Goal: Browse casually

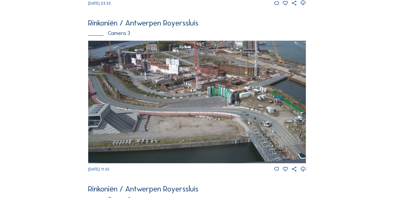
scroll to position [521, 0]
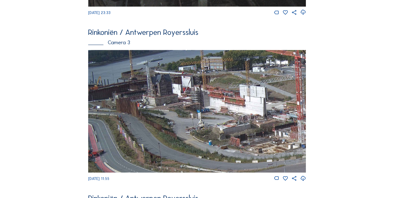
drag, startPoint x: 145, startPoint y: 81, endPoint x: 212, endPoint y: 139, distance: 88.6
click at [212, 139] on img at bounding box center [197, 111] width 218 height 122
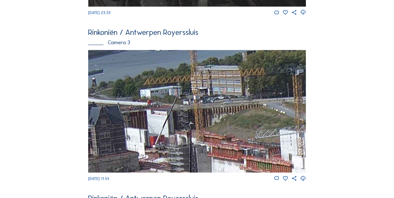
drag, startPoint x: 170, startPoint y: 83, endPoint x: 187, endPoint y: 162, distance: 80.6
click at [187, 162] on img at bounding box center [197, 111] width 218 height 122
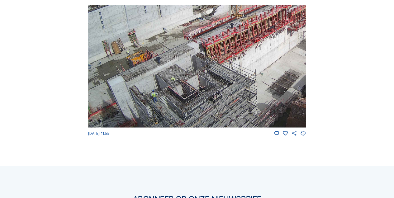
scroll to position [729, 0]
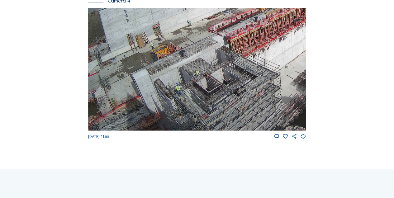
drag, startPoint x: 121, startPoint y: 87, endPoint x: 161, endPoint y: 53, distance: 53.1
click at [161, 53] on img at bounding box center [197, 69] width 218 height 122
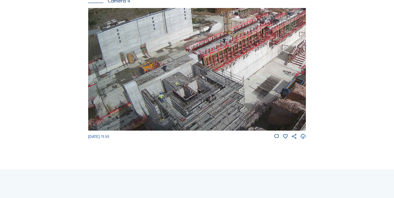
drag, startPoint x: 187, startPoint y: 96, endPoint x: 194, endPoint y: 91, distance: 8.5
click at [194, 91] on img at bounding box center [197, 69] width 218 height 122
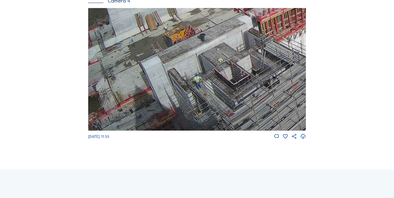
drag, startPoint x: 170, startPoint y: 89, endPoint x: 254, endPoint y: 59, distance: 89.8
click at [254, 59] on img at bounding box center [197, 69] width 218 height 122
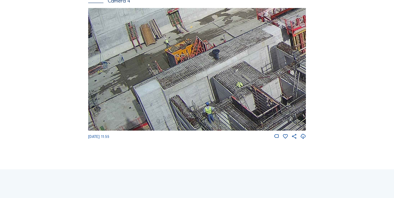
drag, startPoint x: 132, startPoint y: 96, endPoint x: 246, endPoint y: 58, distance: 120.1
click at [246, 58] on img at bounding box center [197, 69] width 218 height 122
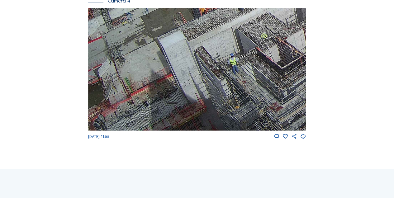
drag, startPoint x: 152, startPoint y: 92, endPoint x: 236, endPoint y: 27, distance: 106.2
click at [236, 27] on img at bounding box center [197, 69] width 218 height 122
drag, startPoint x: 193, startPoint y: 90, endPoint x: 198, endPoint y: 61, distance: 29.4
click at [198, 61] on img at bounding box center [197, 69] width 218 height 122
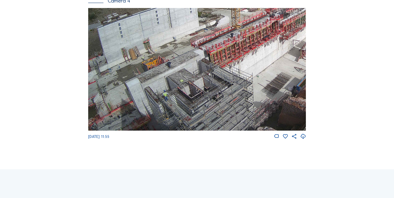
drag, startPoint x: 118, startPoint y: 82, endPoint x: 197, endPoint y: 60, distance: 81.6
click at [197, 60] on img at bounding box center [197, 69] width 218 height 122
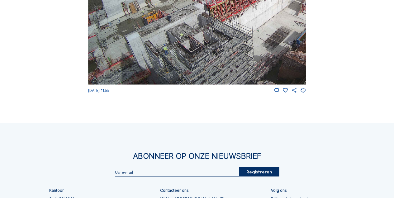
scroll to position [770, 0]
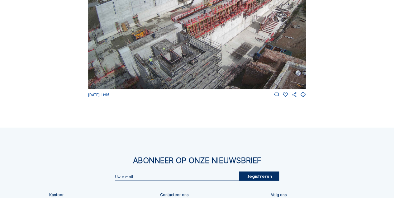
drag, startPoint x: 173, startPoint y: 58, endPoint x: 188, endPoint y: 50, distance: 16.3
click at [188, 50] on img at bounding box center [197, 27] width 218 height 122
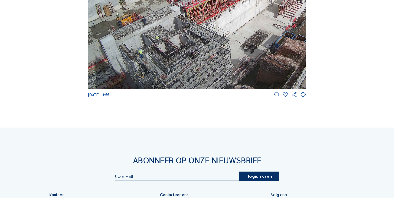
drag, startPoint x: 176, startPoint y: 63, endPoint x: 191, endPoint y: 33, distance: 33.5
click at [191, 32] on img at bounding box center [197, 27] width 218 height 122
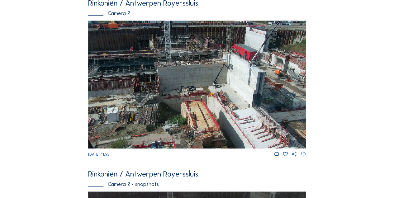
scroll to position [209, 0]
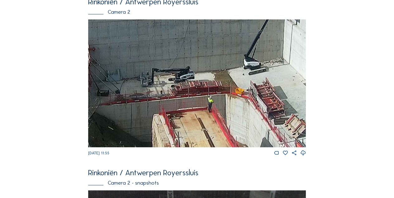
drag, startPoint x: 212, startPoint y: 94, endPoint x: 140, endPoint y: 90, distance: 71.8
click at [140, 90] on img at bounding box center [197, 83] width 218 height 128
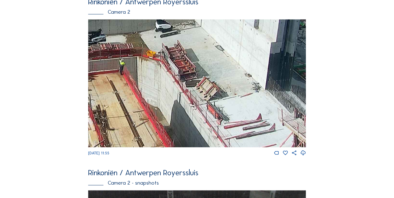
drag, startPoint x: 289, startPoint y: 92, endPoint x: 219, endPoint y: 58, distance: 78.1
click at [219, 58] on img at bounding box center [197, 83] width 218 height 128
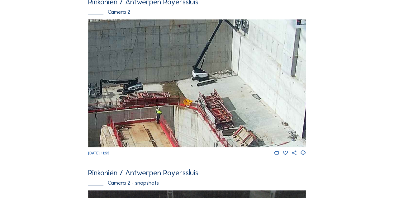
drag, startPoint x: 217, startPoint y: 65, endPoint x: 256, endPoint y: 103, distance: 55.3
click at [247, 105] on img at bounding box center [197, 83] width 218 height 128
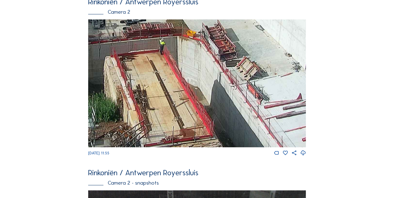
drag, startPoint x: 192, startPoint y: 89, endPoint x: 194, endPoint y: 33, distance: 56.1
click at [194, 33] on img at bounding box center [197, 83] width 218 height 128
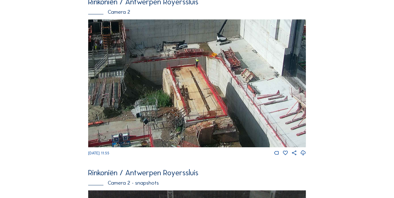
drag, startPoint x: 234, startPoint y: 103, endPoint x: 243, endPoint y: 55, distance: 49.1
click at [243, 55] on img at bounding box center [197, 83] width 218 height 128
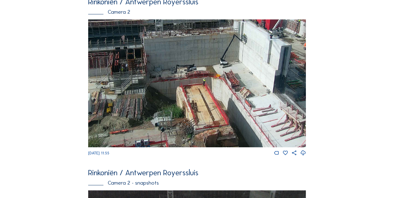
drag, startPoint x: 164, startPoint y: 62, endPoint x: 151, endPoint y: 64, distance: 13.8
click at [151, 64] on img at bounding box center [197, 83] width 218 height 128
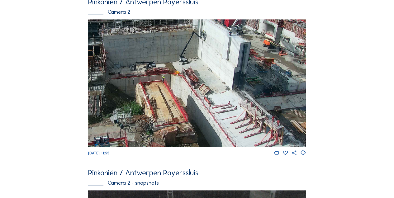
drag, startPoint x: 257, startPoint y: 127, endPoint x: 218, endPoint y: 102, distance: 47.4
click at [218, 102] on img at bounding box center [197, 83] width 218 height 128
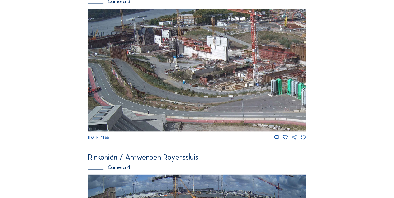
scroll to position [563, 0]
